Goal: Task Accomplishment & Management: Manage account settings

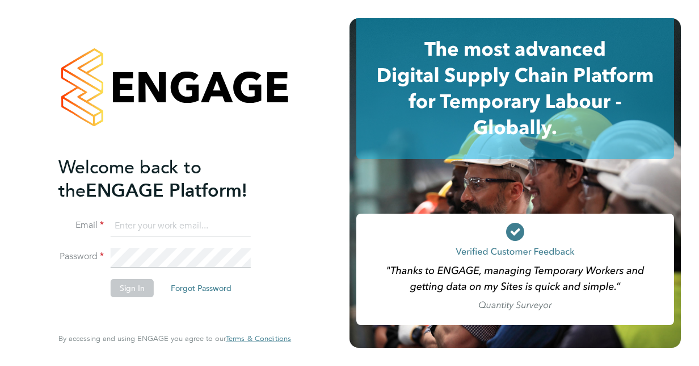
type input "[PERSON_NAME][EMAIL_ADDRESS][PERSON_NAME][DOMAIN_NAME]"
click at [139, 283] on button "Sign In" at bounding box center [132, 288] width 43 height 18
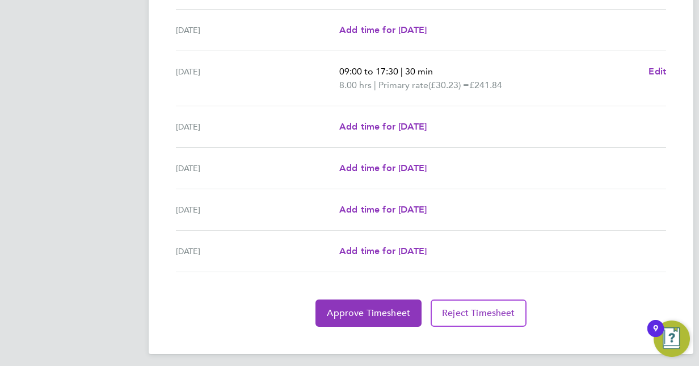
scroll to position [421, 0]
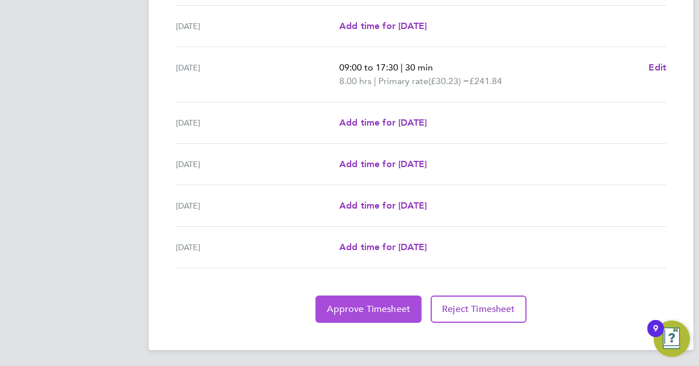
click at [392, 304] on span "Approve Timesheet" at bounding box center [368, 308] width 83 height 11
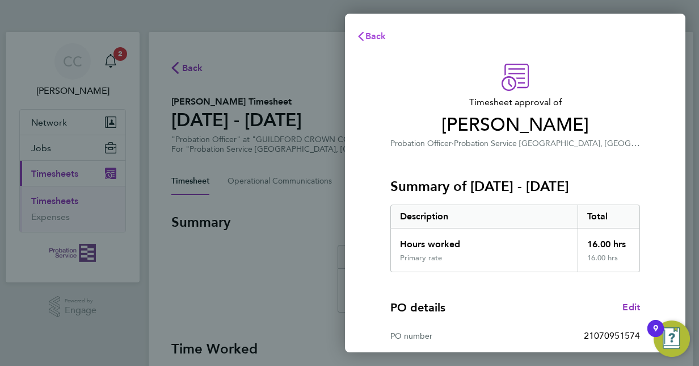
click at [368, 40] on span "Back" at bounding box center [376, 36] width 21 height 11
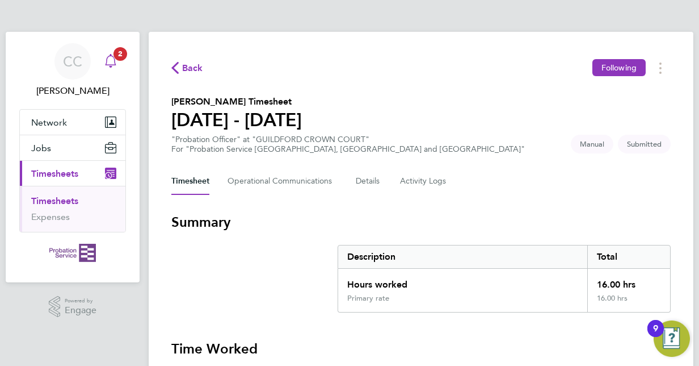
click at [116, 58] on span "2" at bounding box center [121, 54] width 14 height 14
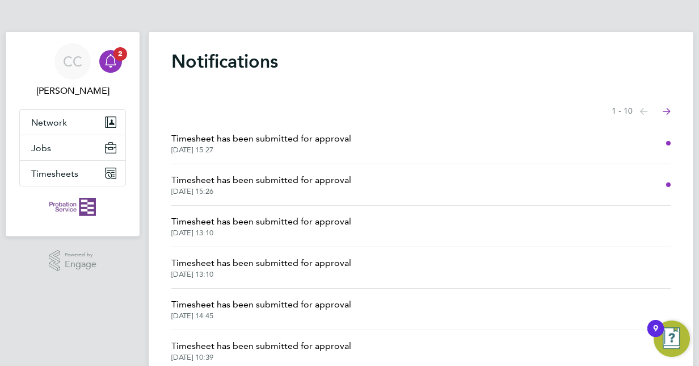
click at [309, 198] on li "Timesheet has been submitted for approval [DATE] 15:26" at bounding box center [421, 184] width 500 height 41
click at [291, 179] on span "Timesheet has been submitted for approval" at bounding box center [261, 180] width 180 height 14
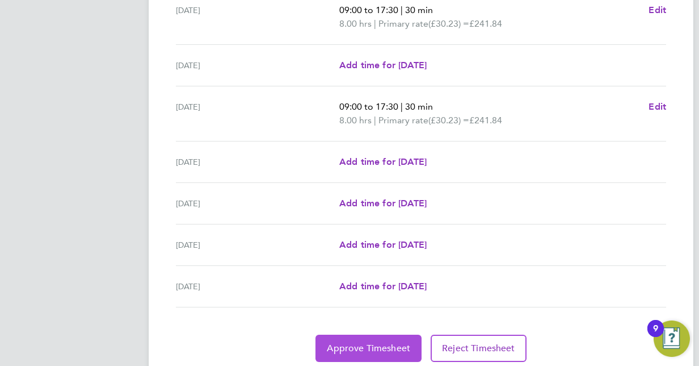
scroll to position [421, 0]
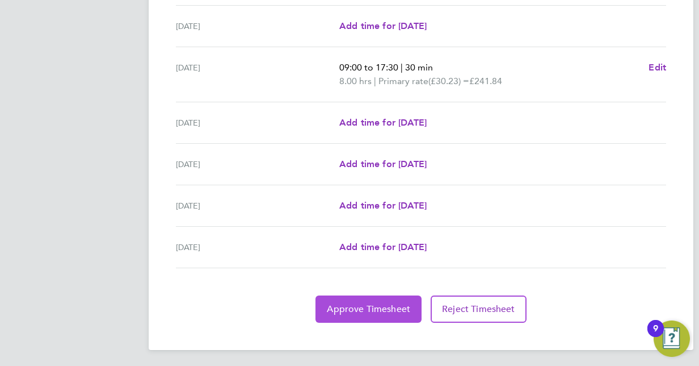
click at [369, 307] on span "Approve Timesheet" at bounding box center [368, 308] width 83 height 11
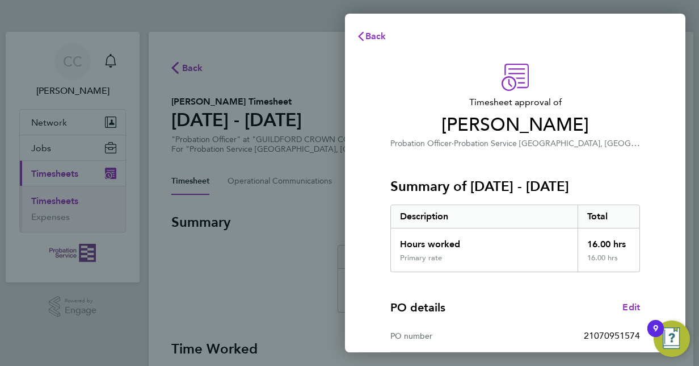
click at [320, 277] on div "Back Timesheet approval of Helen Maguire Probation Officer · Probation Service …" at bounding box center [349, 183] width 699 height 366
click at [379, 33] on span "Back" at bounding box center [376, 36] width 21 height 11
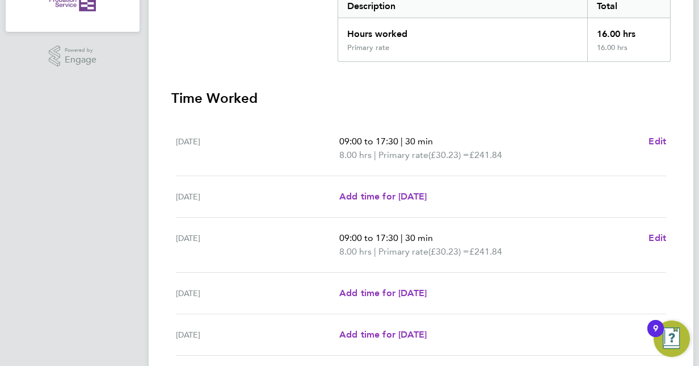
scroll to position [421, 0]
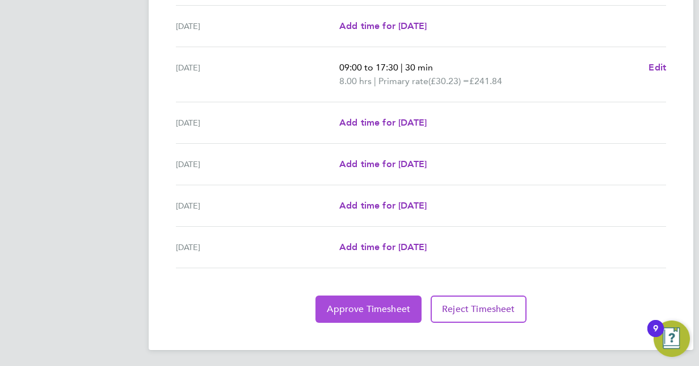
click at [375, 306] on span "Approve Timesheet" at bounding box center [368, 308] width 83 height 11
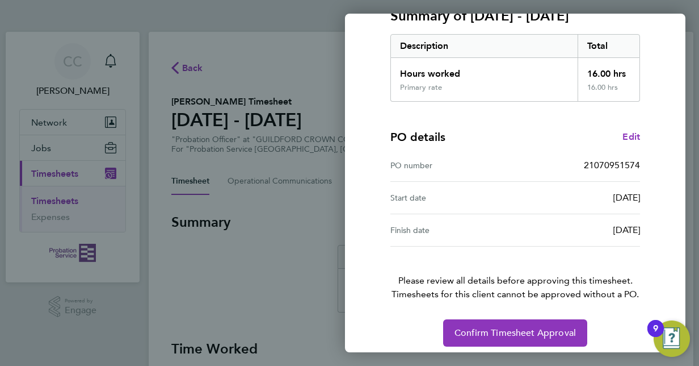
scroll to position [177, 0]
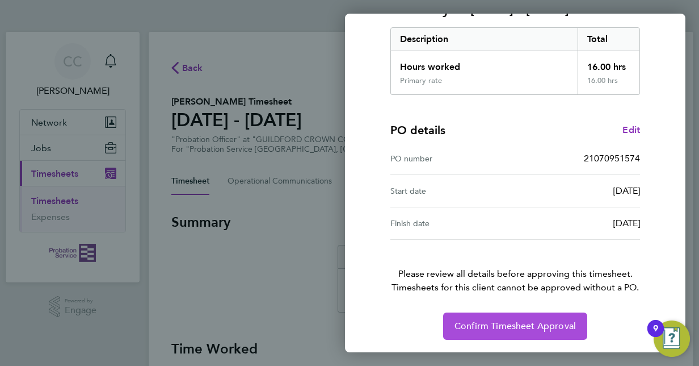
click at [487, 317] on button "Confirm Timesheet Approval" at bounding box center [515, 325] width 144 height 27
